Goal: Information Seeking & Learning: Learn about a topic

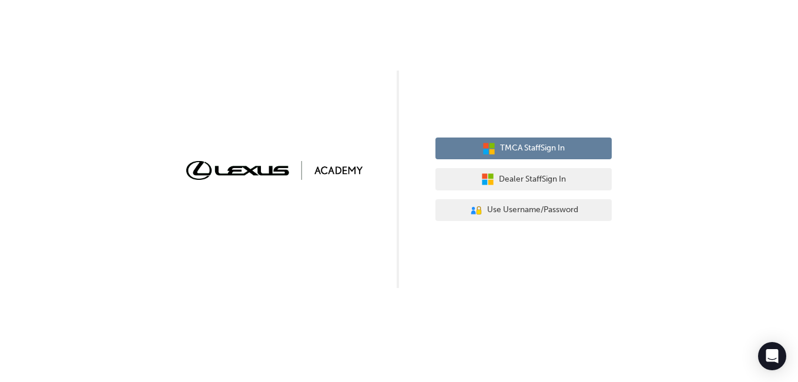
click at [536, 151] on span "TMCA Staff Sign In" at bounding box center [532, 149] width 65 height 14
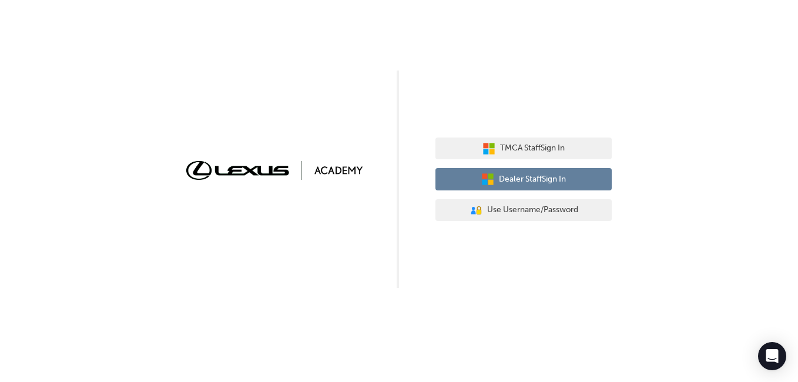
click at [526, 183] on span "Dealer Staff Sign In" at bounding box center [532, 180] width 67 height 14
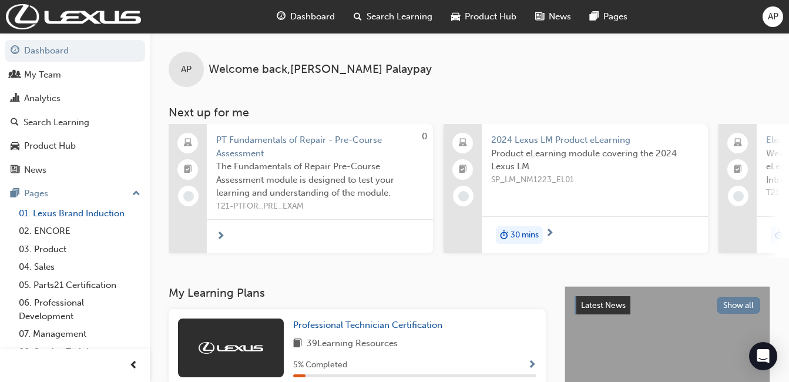
click at [78, 214] on link "01. Lexus Brand Induction" at bounding box center [79, 213] width 131 height 18
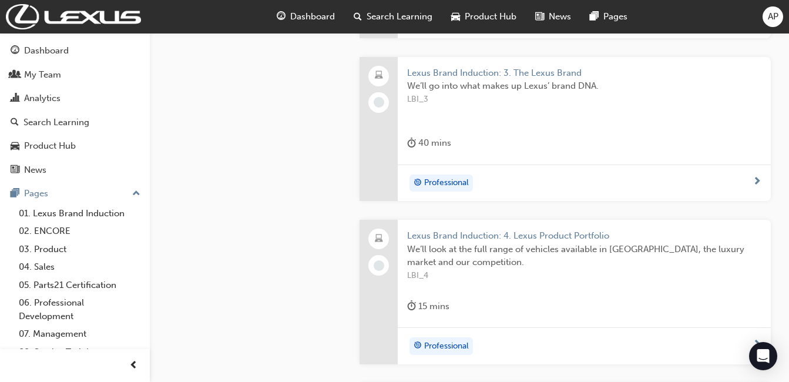
scroll to position [646, 0]
